Goal: Obtain resource: Obtain resource

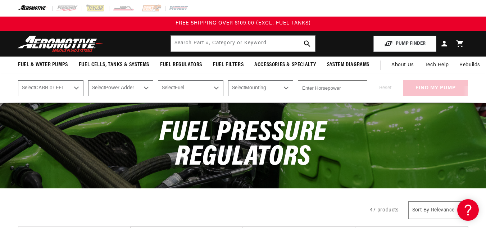
click at [77, 86] on select "Select CARB or EFI Carbureted Fuel Injected" at bounding box center [50, 88] width 65 height 16
select select "Fuel-Injected"
click at [18, 80] on select "Select CARB or EFI Carbureted Fuel Injected" at bounding box center [50, 88] width 65 height 16
select select "Fuel-Injected"
click at [147, 88] on select "Select Power Adder No - Naturally Aspirated Yes - Forced Induction" at bounding box center [120, 88] width 65 height 16
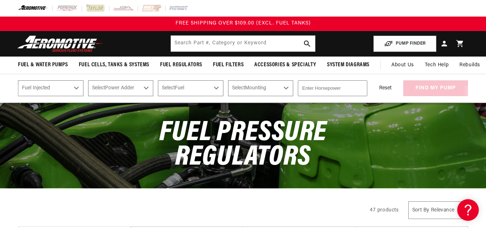
select select "Yes-Forced-Induction"
click at [88, 80] on select "Select Power Adder No - Naturally Aspirated Yes - Forced Induction" at bounding box center [120, 88] width 65 height 16
select select "Yes-Forced-Induction"
click at [213, 90] on select "Select Fuel E85 Gas" at bounding box center [190, 88] width 65 height 16
select select "Gas"
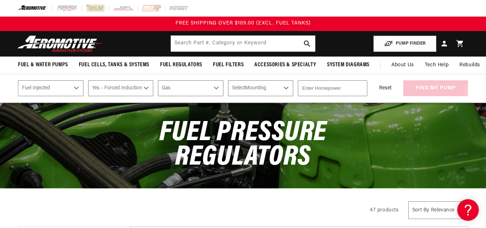
click at [158, 80] on select "Select Fuel E85 Gas" at bounding box center [190, 88] width 65 height 16
select select "Gas"
click at [286, 92] on select "Select Mounting External In-Tank" at bounding box center [260, 88] width 65 height 16
select select "External"
click at [228, 80] on select "Select Mounting External In-Tank" at bounding box center [260, 88] width 65 height 16
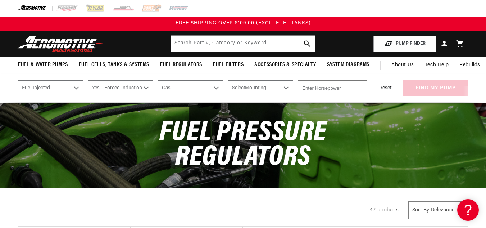
select select "External"
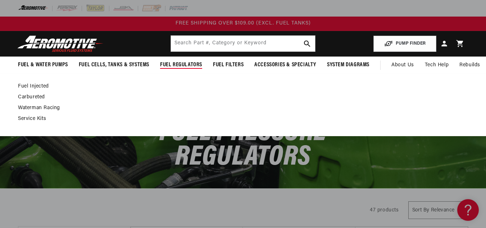
click at [187, 64] on span "Fuel Regulators" at bounding box center [181, 65] width 42 height 8
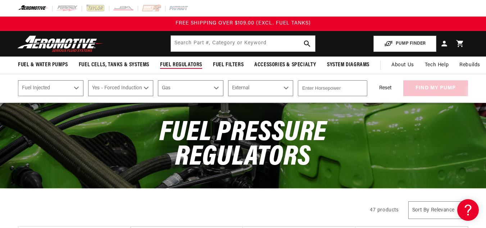
click at [187, 64] on span "Fuel Regulators" at bounding box center [181, 65] width 42 height 8
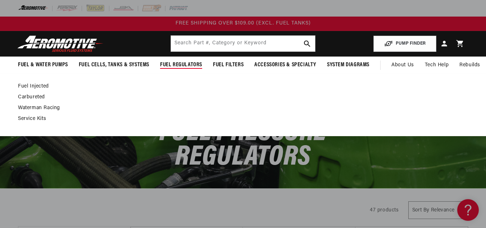
click at [38, 85] on link "Fuel Injected" at bounding box center [239, 86] width 443 height 6
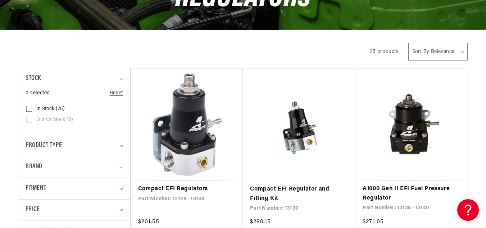
scroll to position [173, 0]
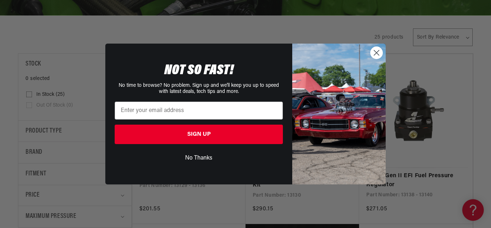
click at [376, 56] on circle "Close dialog" at bounding box center [377, 53] width 12 height 12
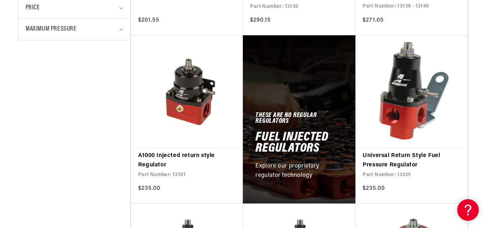
scroll to position [373, 0]
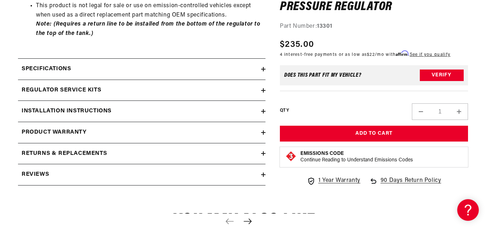
scroll to position [547, 0]
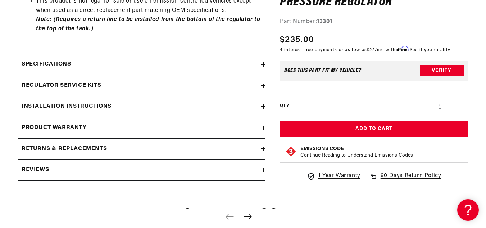
click at [77, 102] on h2 "Installation Instructions" at bounding box center [67, 106] width 90 height 9
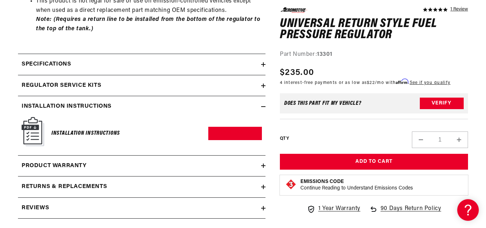
click at [33, 121] on img at bounding box center [33, 131] width 23 height 29
click at [230, 127] on link "Download PDF" at bounding box center [235, 133] width 54 height 13
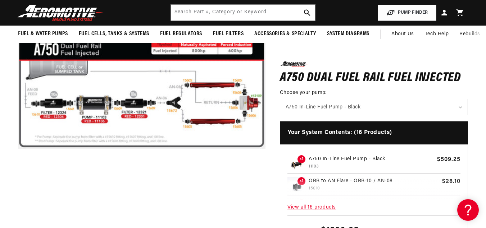
scroll to position [138, 0]
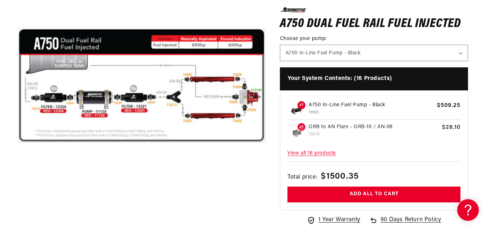
click at [18, 209] on button "Open media 1 in modal" at bounding box center [18, 209] width 0 height 0
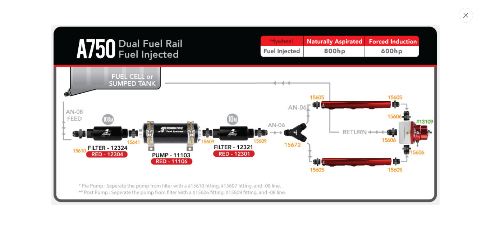
click at [465, 17] on icon "Close" at bounding box center [465, 15] width 5 height 5
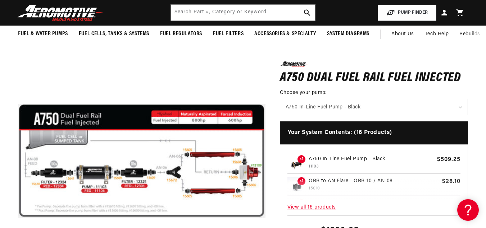
scroll to position [25, 0]
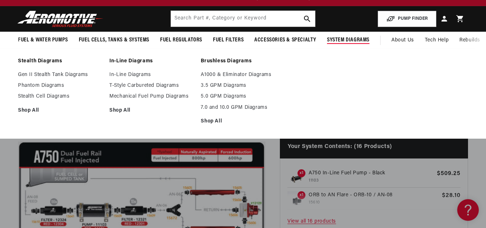
click at [350, 37] on span "System Diagrams" at bounding box center [348, 40] width 42 height 8
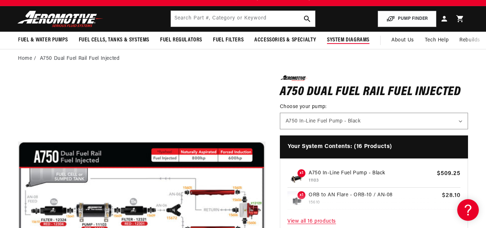
click at [350, 37] on span "System Diagrams" at bounding box center [348, 40] width 42 height 8
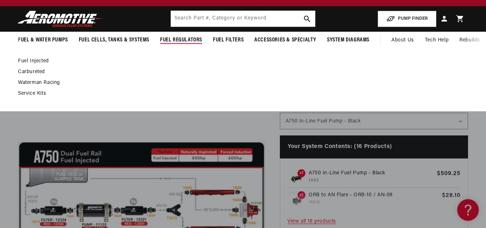
click at [178, 39] on span "Fuel Regulators" at bounding box center [181, 40] width 42 height 8
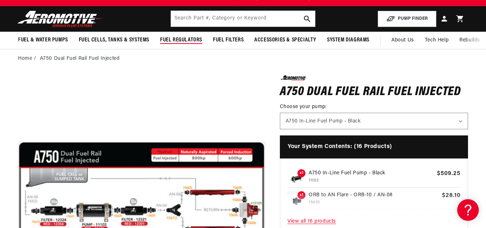
click at [175, 40] on span "Fuel Regulators" at bounding box center [181, 40] width 42 height 8
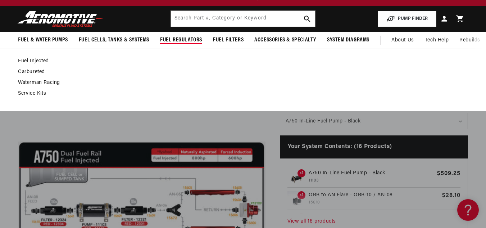
click at [186, 37] on span "Fuel Regulators" at bounding box center [181, 40] width 42 height 8
click at [34, 60] on link "Fuel Injected" at bounding box center [239, 61] width 443 height 6
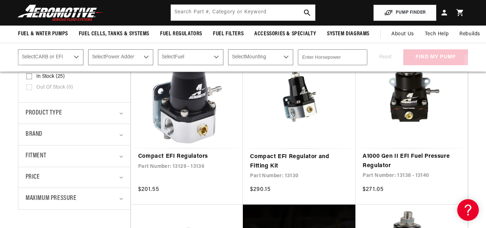
scroll to position [187, 0]
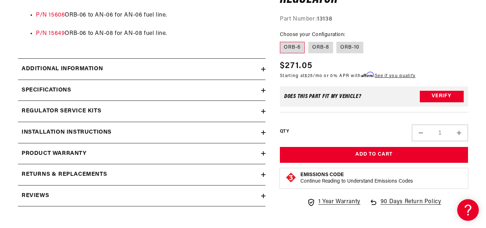
scroll to position [790, 0]
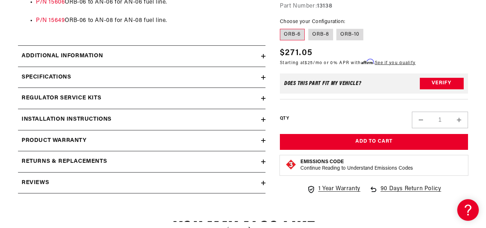
click at [260, 120] on div "Installation Instructions" at bounding box center [139, 119] width 243 height 9
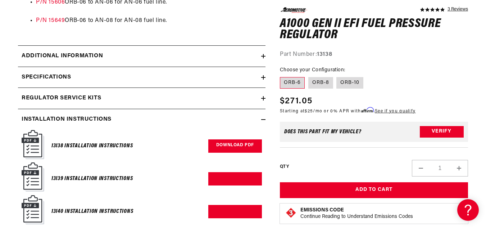
click at [236, 146] on link "Download PDF" at bounding box center [235, 145] width 54 height 13
click at [238, 178] on link "Download PDF" at bounding box center [235, 178] width 54 height 13
